Goal: Task Accomplishment & Management: Manage account settings

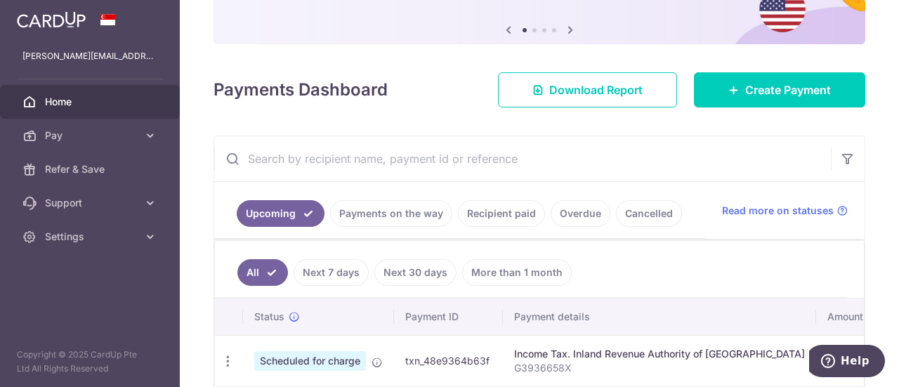
scroll to position [211, 0]
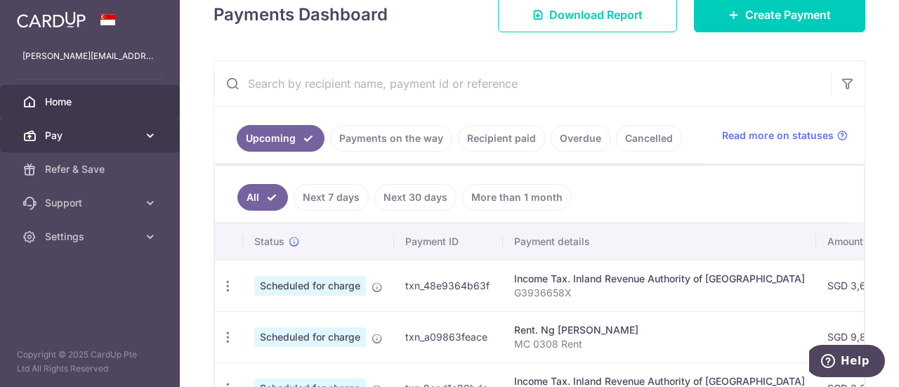
click at [155, 133] on icon at bounding box center [150, 136] width 14 height 14
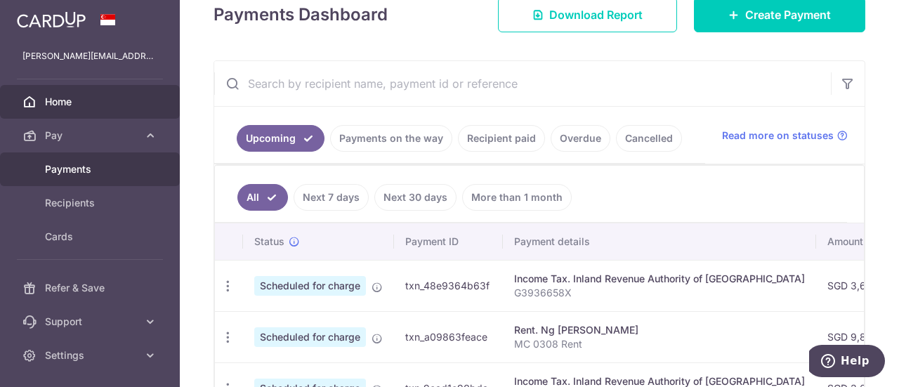
click at [74, 167] on span "Payments" at bounding box center [91, 169] width 93 height 14
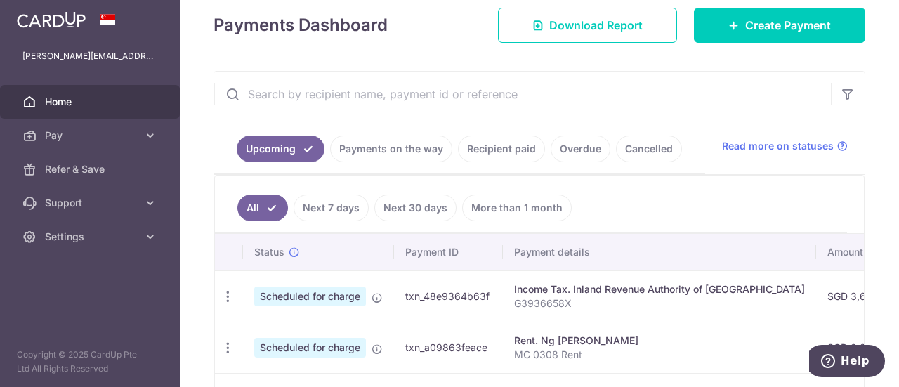
scroll to position [211, 0]
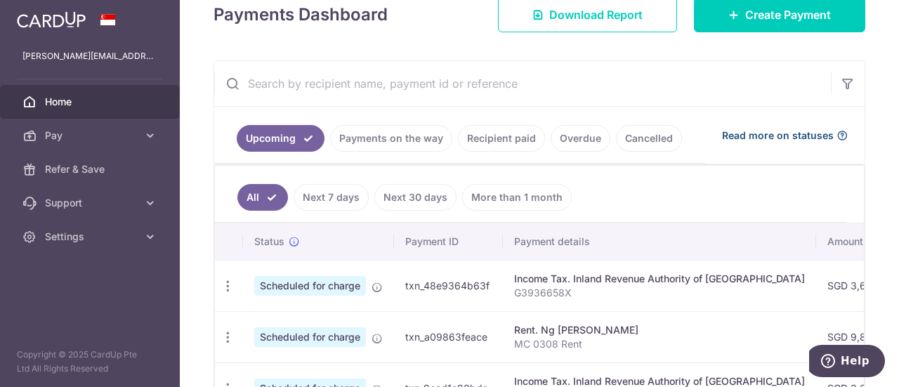
click at [768, 131] on span "Read more on statuses" at bounding box center [778, 136] width 112 height 14
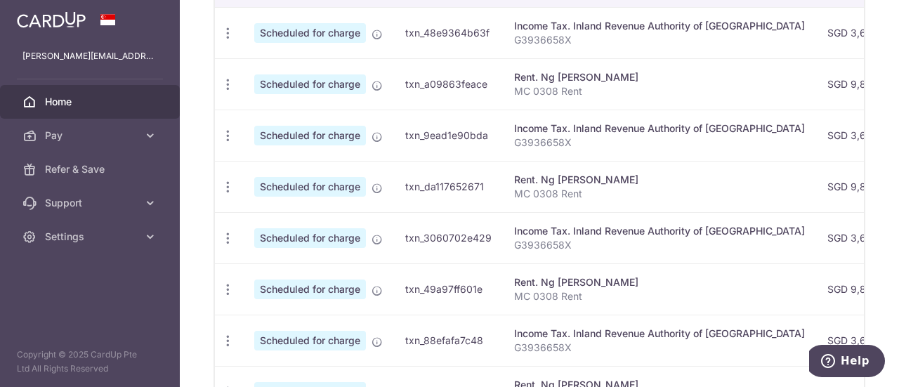
scroll to position [278, 0]
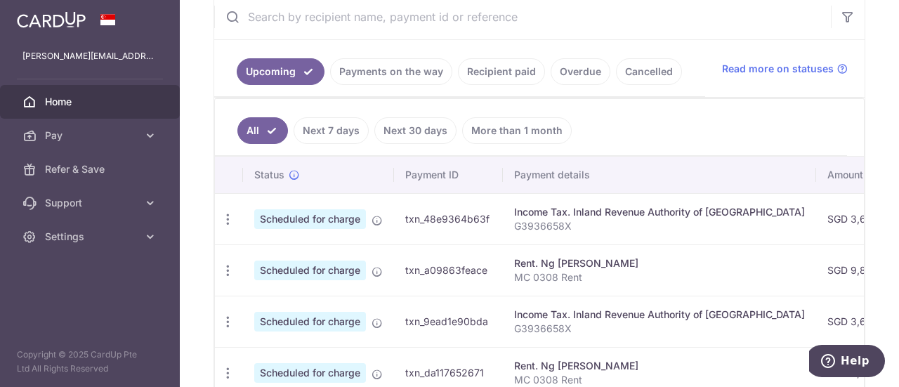
click at [493, 65] on link "Recipient paid" at bounding box center [501, 71] width 87 height 27
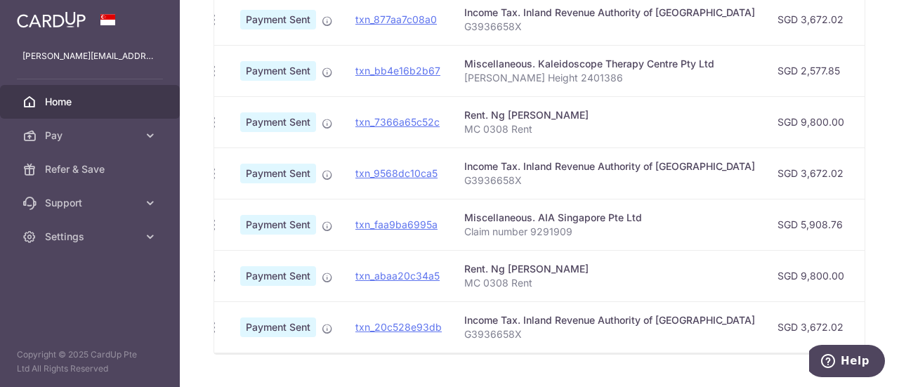
scroll to position [0, 0]
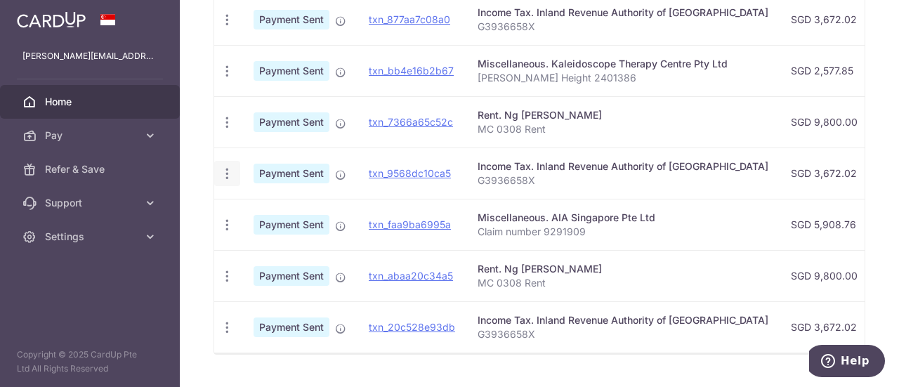
click at [226, 167] on icon "button" at bounding box center [227, 174] width 15 height 15
click at [287, 205] on span "PDF Receipt" at bounding box center [302, 212] width 96 height 14
click at [225, 220] on icon "button" at bounding box center [227, 225] width 15 height 15
click at [283, 256] on span "PDF Receipt" at bounding box center [302, 263] width 96 height 14
